Goal: Navigation & Orientation: Understand site structure

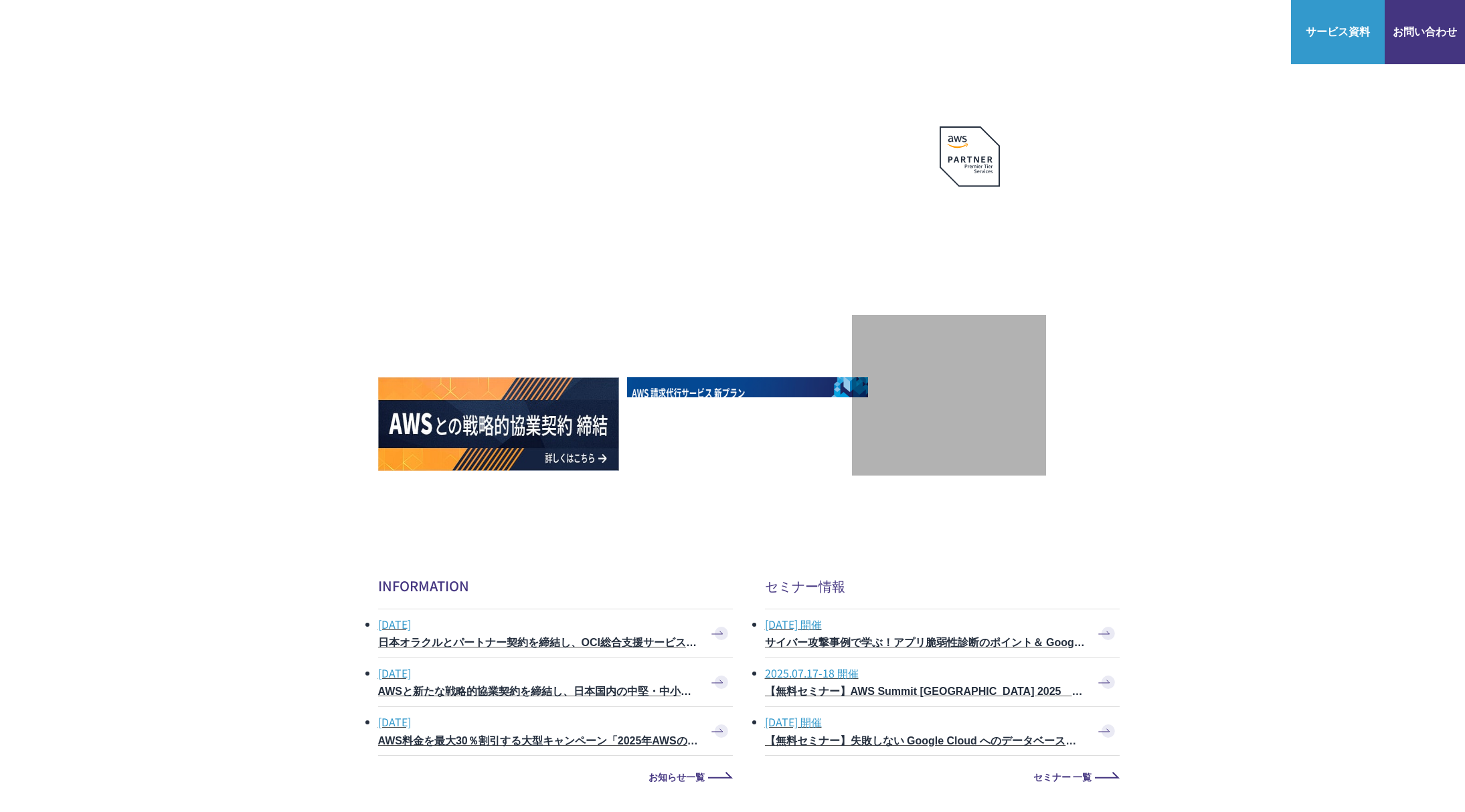
click at [717, 480] on section "AWSの導入からコスト削減、 構成・運用の最適化からデータ活用まで 規模や業種業態を問わない マネージドサービスで AWS ジャーニーの 成功を実現 AWS …" at bounding box center [732, 393] width 1455 height 776
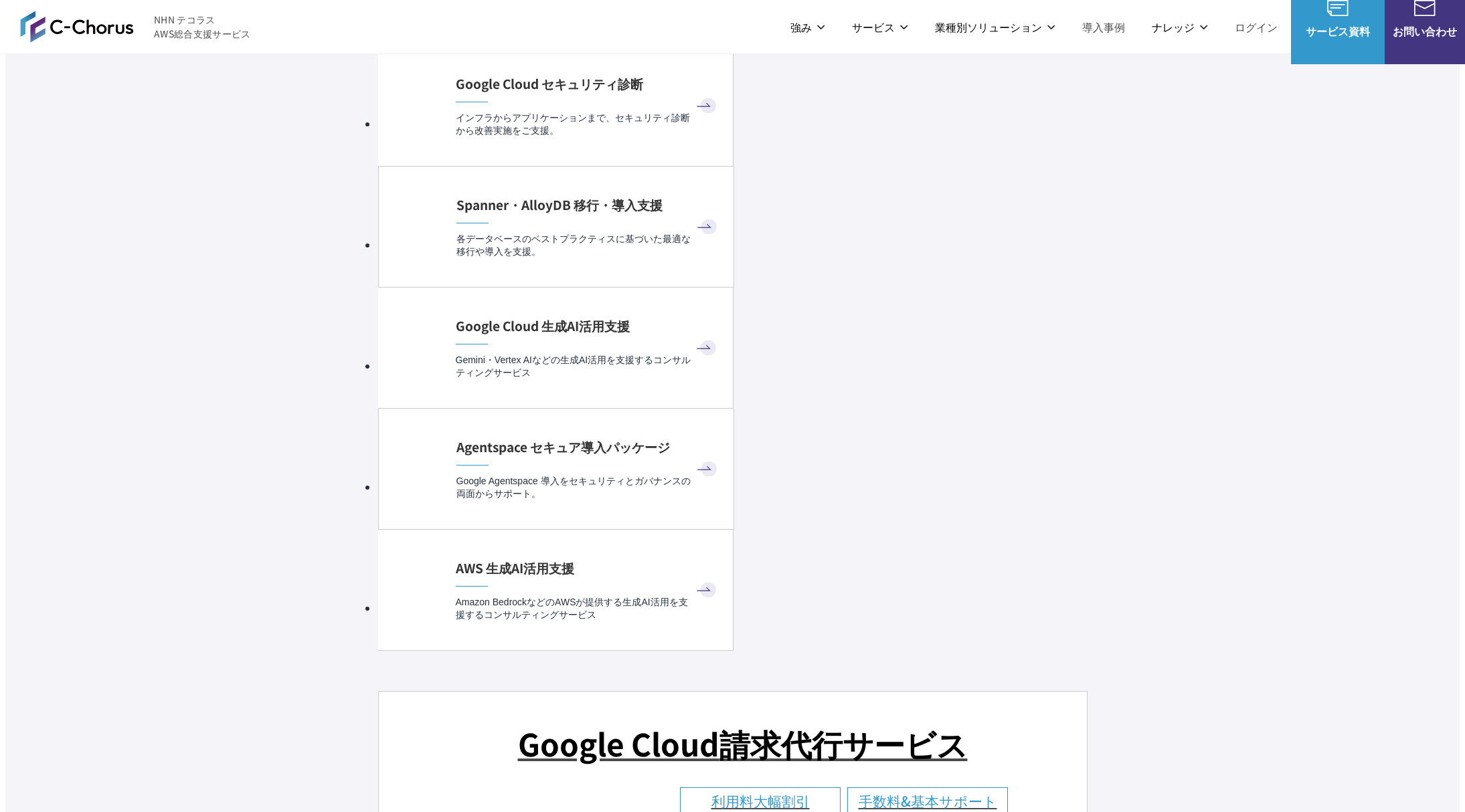
scroll to position [7601, 0]
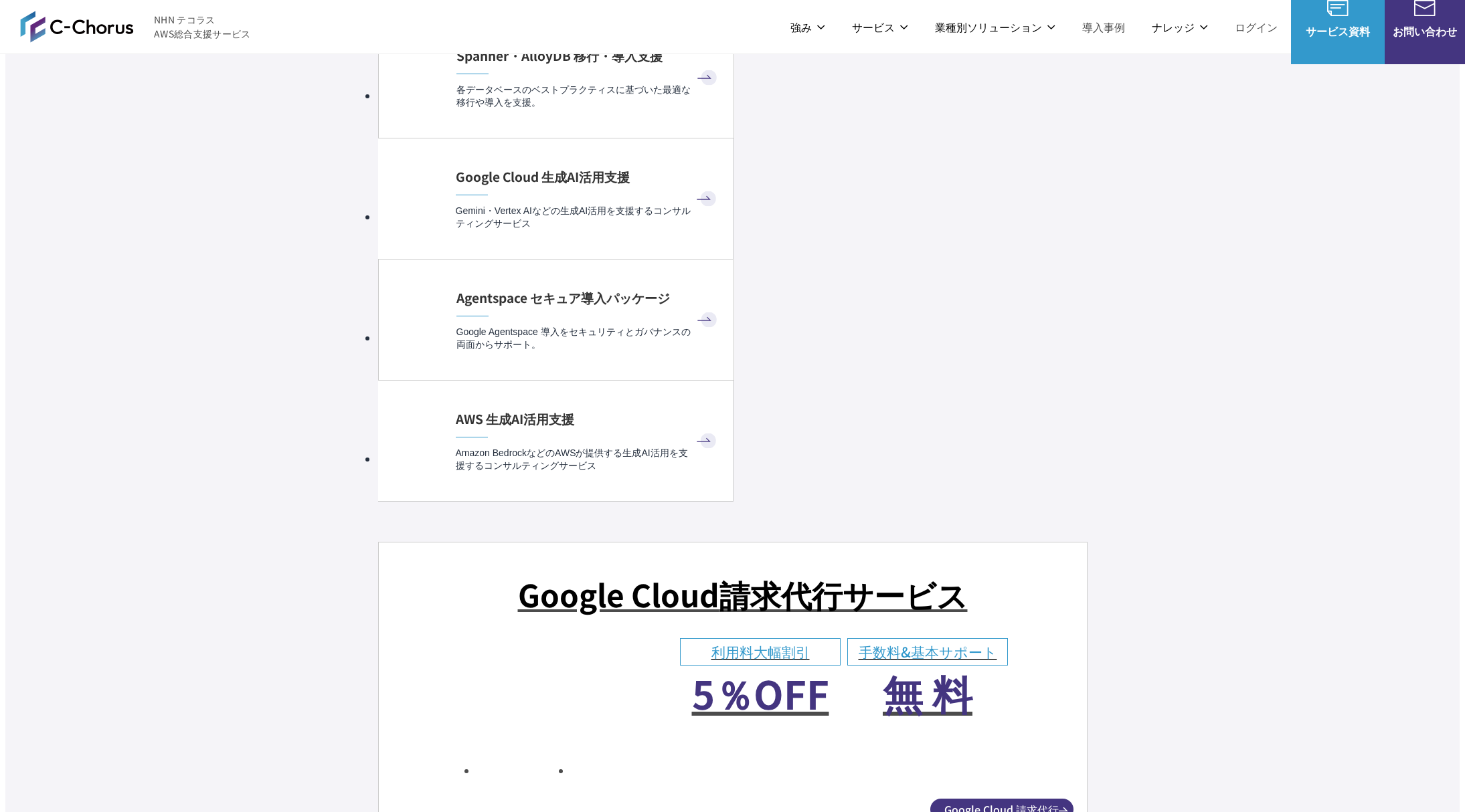
scroll to position [0, 0]
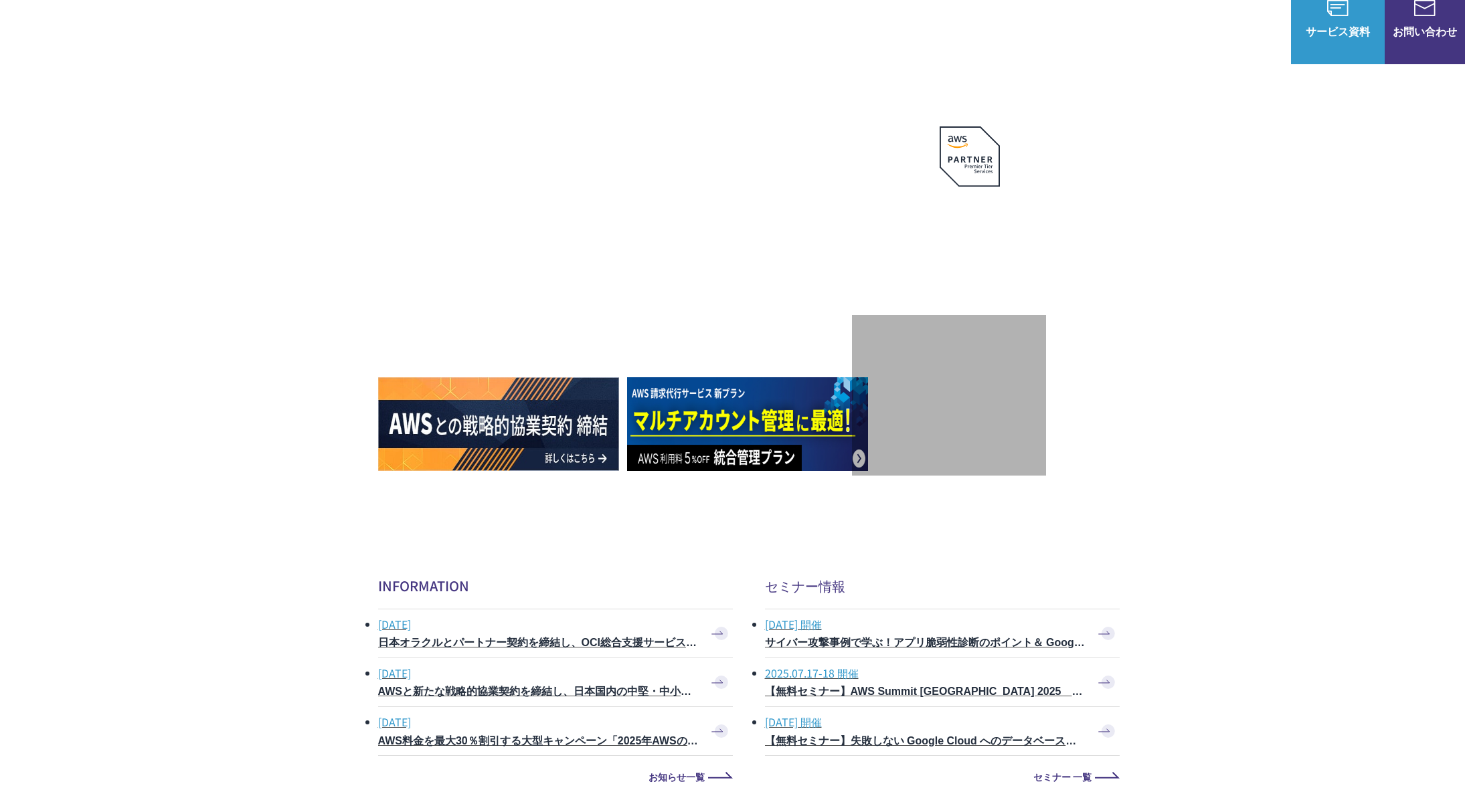
click at [717, 480] on section "AWSの導入からコスト削減、 構成・運用の最適化からデータ活用まで 規模や業種業態を問わない マネージドサービスで AWS ジャーニーの 成功を実現 AWS …" at bounding box center [732, 393] width 1455 height 776
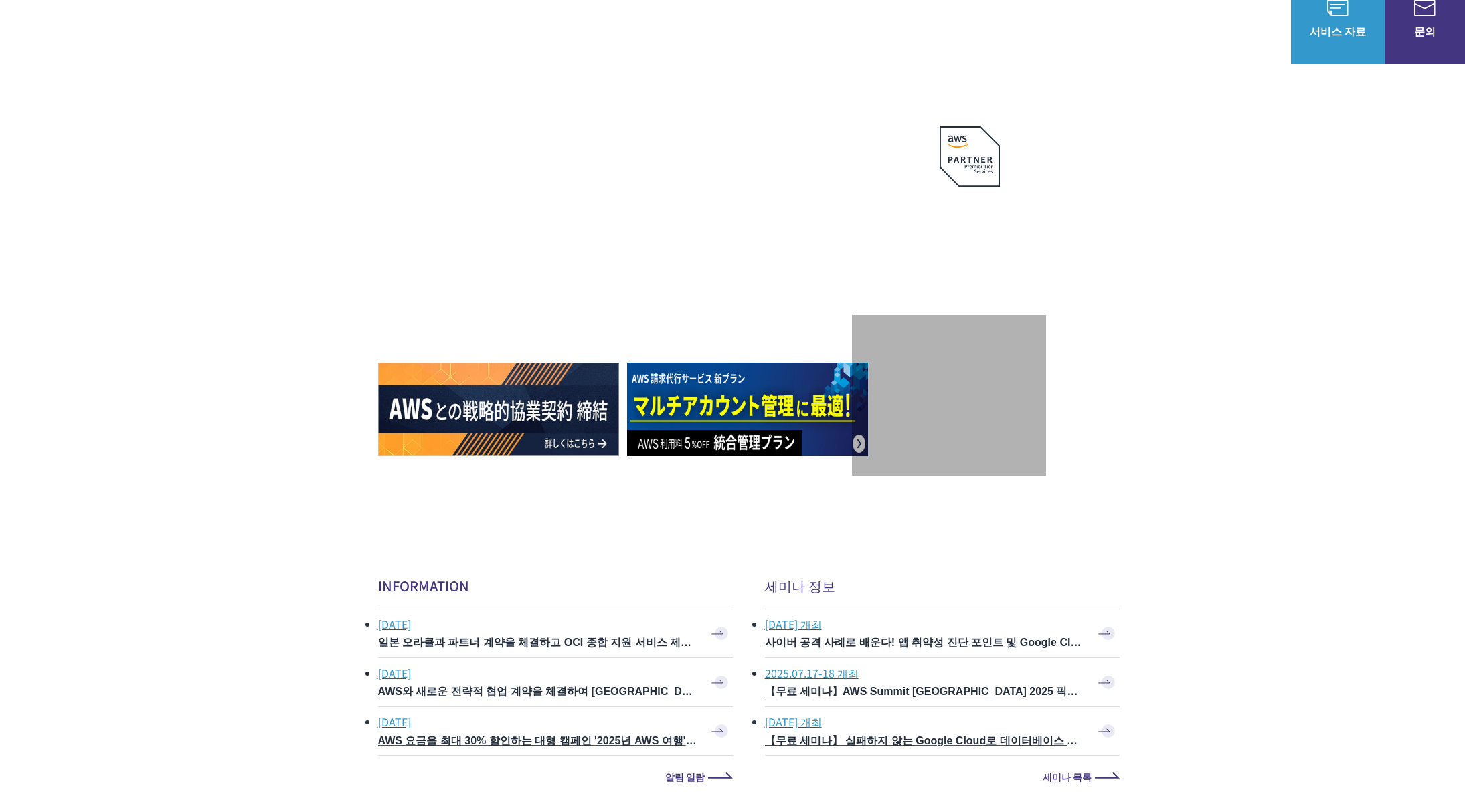
click at [717, 29] on font "로그인" at bounding box center [1262, 26] width 32 height 16
click at [717, 480] on section "AWS 도입부터 비용 절감, 구성·운영 최적화부터 데이터 활용까지 규모나 업종업태를 불문하는 매니지드 서비스로 AWS Journey의 성공 실…" at bounding box center [732, 393] width 1455 height 776
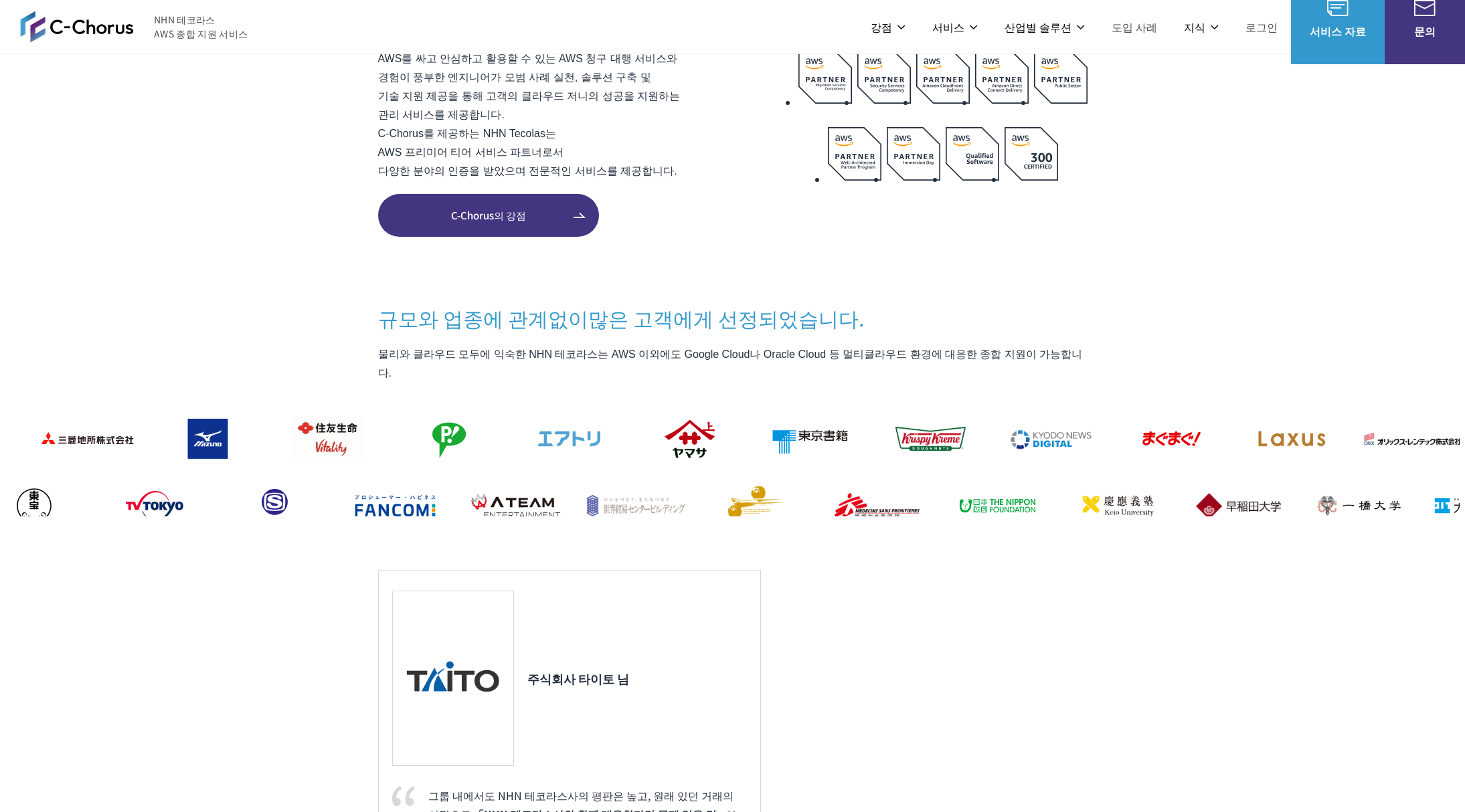
scroll to position [984, 0]
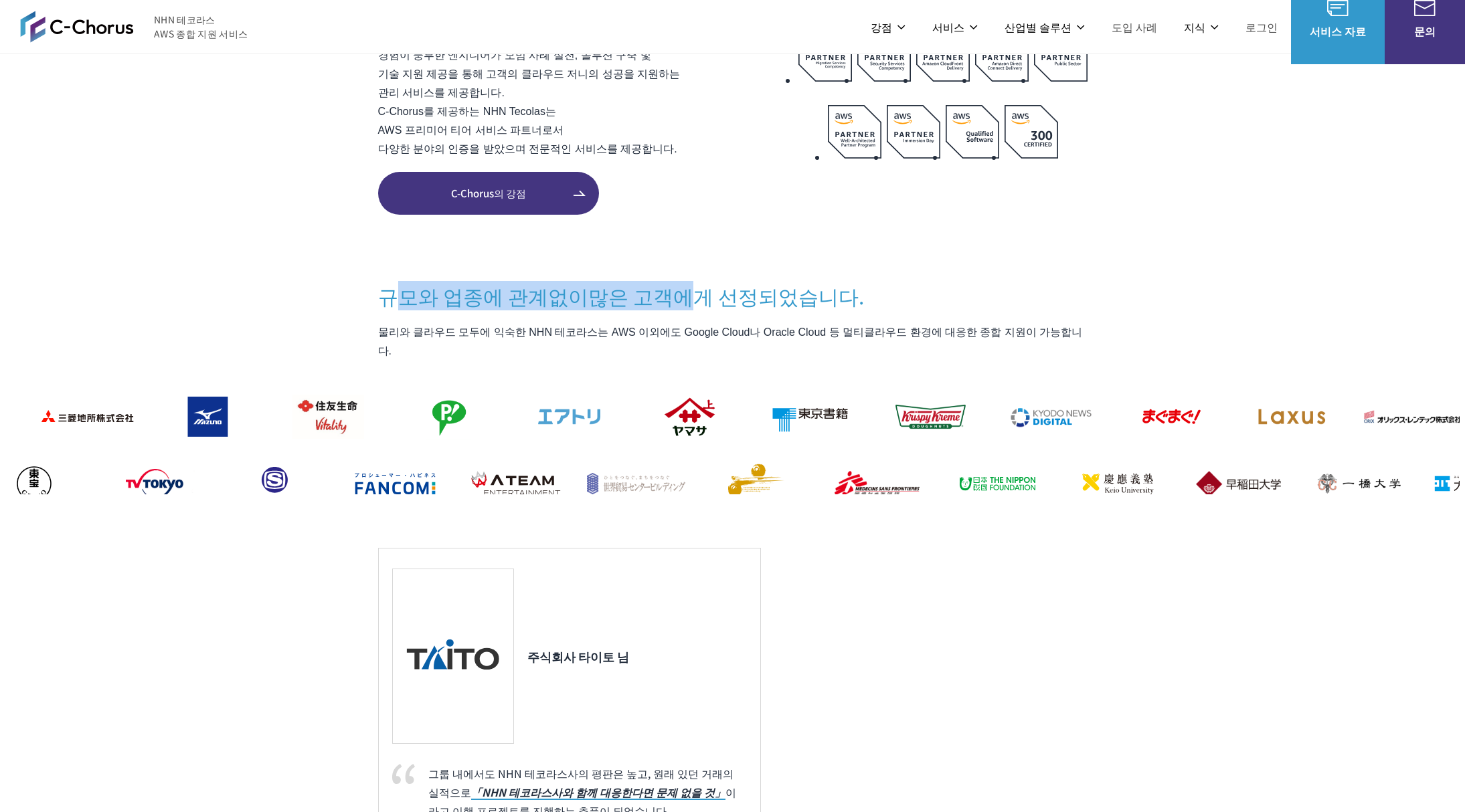
drag, startPoint x: 401, startPoint y: 270, endPoint x: 677, endPoint y: 281, distance: 276.2
click at [660, 282] on h3 "규모와 업종에 관계없이 많은 고객에게 선정되었습니다." at bounding box center [732, 295] width 710 height 28
click at [717, 281] on font "많은 고객에게 선정되었습니다." at bounding box center [726, 296] width 276 height 29
click at [564, 240] on section "C-Chorus란? AWS의 훌륭함은 그대로 비용 절감과 편리성 향상이라는 부가가치를 AWS를 싸고 안심하고 활용할 수 있는 AWS 청구 대행…" at bounding box center [732, 569] width 1455 height 1438
click at [717, 176] on section "C-Chorus란? AWS의 훌륭함은 그대로 비용 절감과 편리성 향상이라는 부가가치를 AWS를 싸고 안심하고 활용할 수 있는 AWS 청구 대행…" at bounding box center [732, 569] width 1455 height 1438
